Goal: Information Seeking & Learning: Learn about a topic

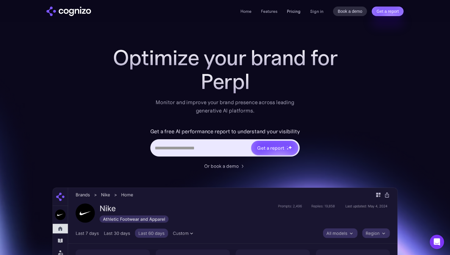
click at [292, 12] on link "Pricing" at bounding box center [294, 11] width 14 height 5
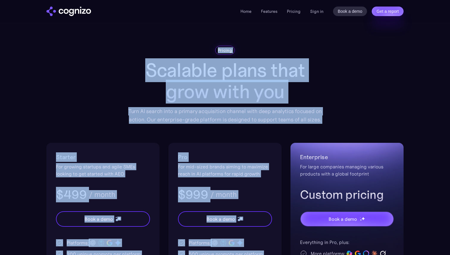
drag, startPoint x: 165, startPoint y: 42, endPoint x: 317, endPoint y: 137, distance: 179.0
click at [317, 137] on div "Pricing Scalable plans that grow with you Turn AI search into a primary acquisi…" at bounding box center [224, 203] width 357 height 315
drag, startPoint x: 317, startPoint y: 137, endPoint x: 181, endPoint y: 48, distance: 162.5
click at [181, 48] on div "Pricing Scalable plans that grow with you Turn AI search into a primary acquisi…" at bounding box center [224, 203] width 357 height 315
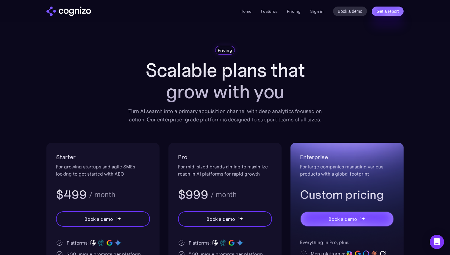
click at [181, 48] on div "Pricing" at bounding box center [225, 50] width 202 height 9
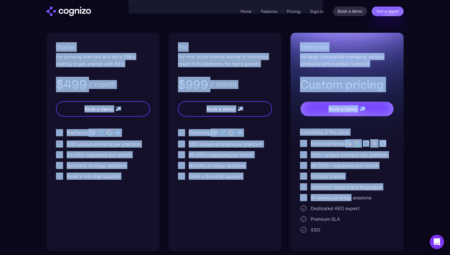
scroll to position [144, 0]
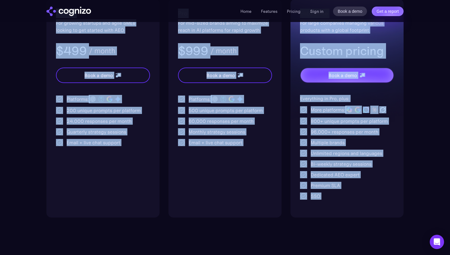
drag, startPoint x: 181, startPoint y: 48, endPoint x: 356, endPoint y: 200, distance: 231.8
click at [356, 200] on div "Pricing Scalable plans that grow with you Turn AI search into a primary acquisi…" at bounding box center [224, 59] width 357 height 315
click at [356, 200] on div "Enterprise For large companies managing various products with a global footprin…" at bounding box center [346, 108] width 113 height 218
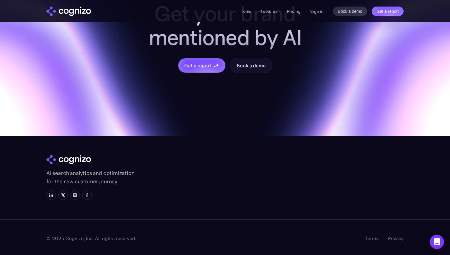
scroll to position [1804, 0]
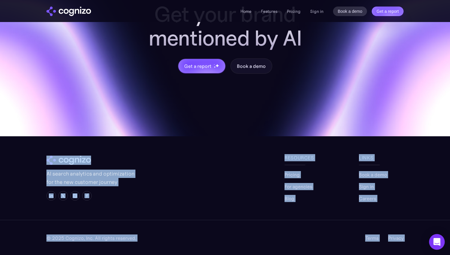
drag, startPoint x: 267, startPoint y: 147, endPoint x: 433, endPoint y: 239, distance: 190.5
click at [404, 237] on div "© 2025 Cognizo, Inc. All rights reserved. Terms Privacy" at bounding box center [225, 237] width 450 height 35
drag, startPoint x: 410, startPoint y: 242, endPoint x: 104, endPoint y: 119, distance: 329.8
click at [104, 119] on section "Get your brand mentioned by AI Get a report Book a demo AI search analytics and…" at bounding box center [225, 86] width 450 height 337
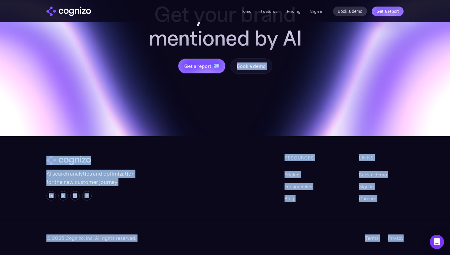
click at [104, 119] on div "Get your brand mentioned by AI Get a report Book a demo" at bounding box center [225, 27] width 450 height 218
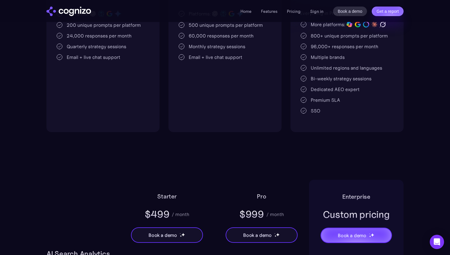
scroll to position [0, 0]
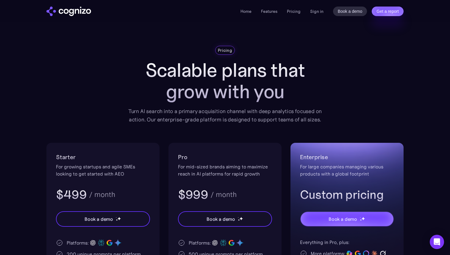
click at [65, 12] on img "home" at bounding box center [68, 12] width 45 height 10
